Goal: Task Accomplishment & Management: Use online tool/utility

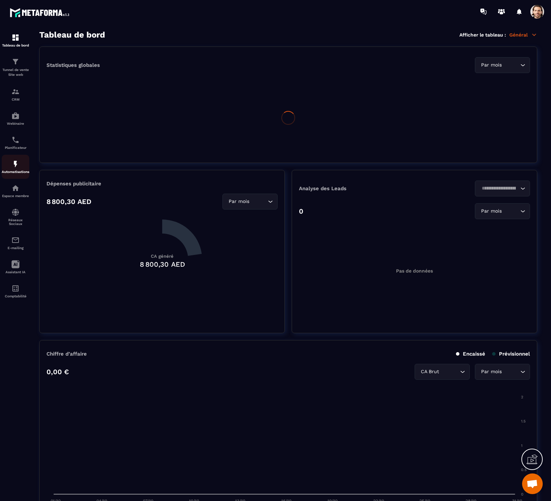
click at [19, 160] on img at bounding box center [15, 164] width 8 height 8
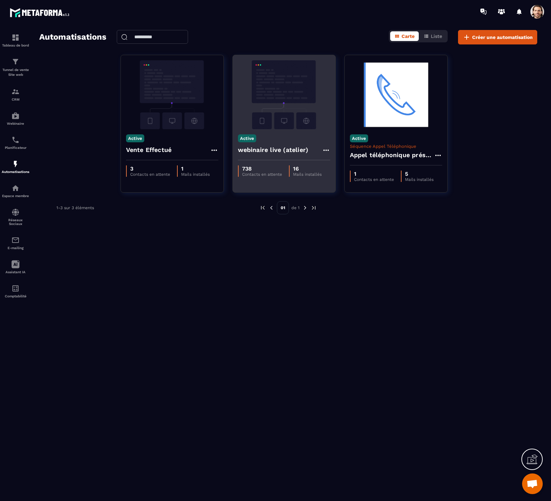
click at [272, 149] on h4 "webinaire live (atelier)" at bounding box center [273, 150] width 71 height 10
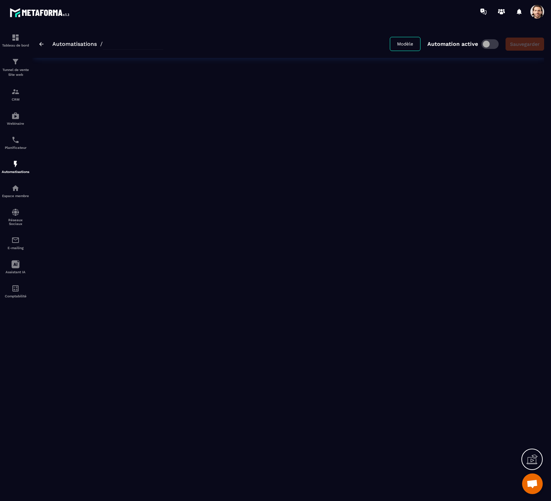
type input "**********"
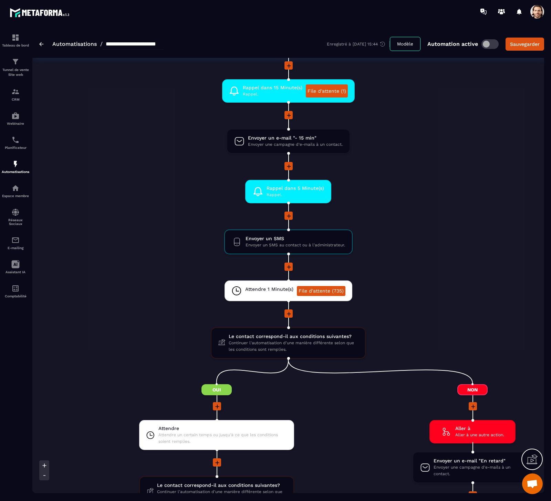
scroll to position [782, 0]
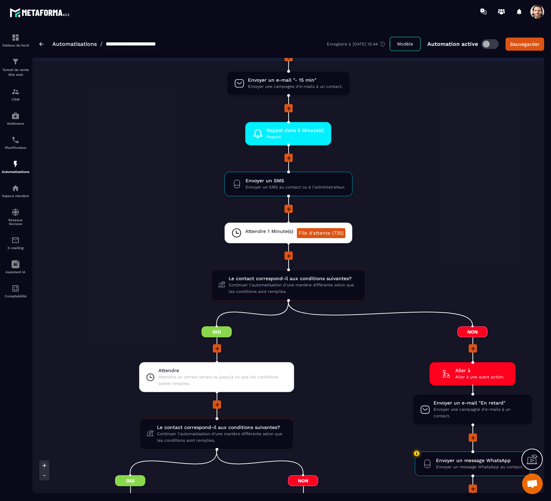
click at [386, 191] on li "Envoyer un SMS Envoyer un SMS au contact ou à l'administrateur. drag-arrow" at bounding box center [288, 187] width 512 height 33
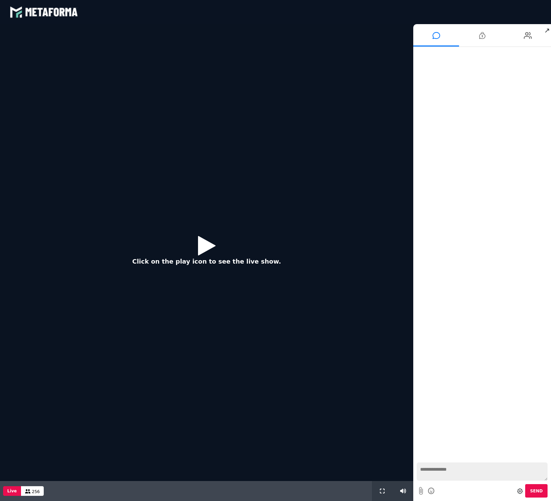
scroll to position [276, 0]
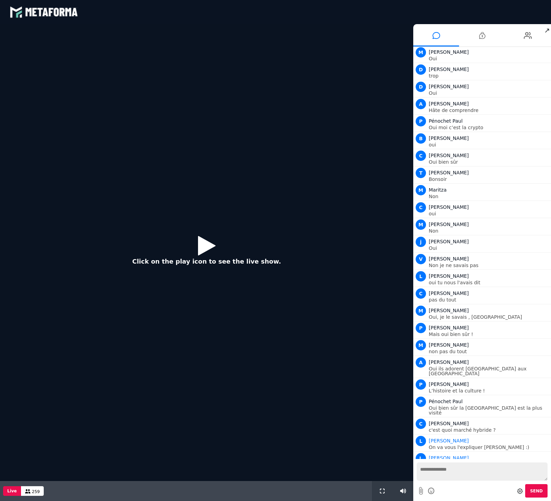
click at [195, 236] on button "Click on the play icon to see the live show." at bounding box center [206, 252] width 162 height 44
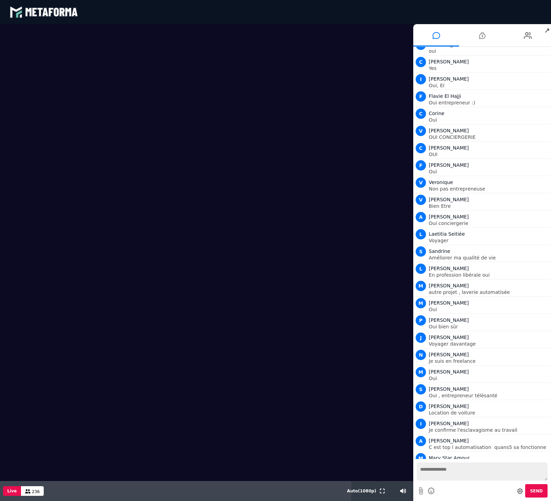
scroll to position [1112, 0]
